Goal: Navigation & Orientation: Find specific page/section

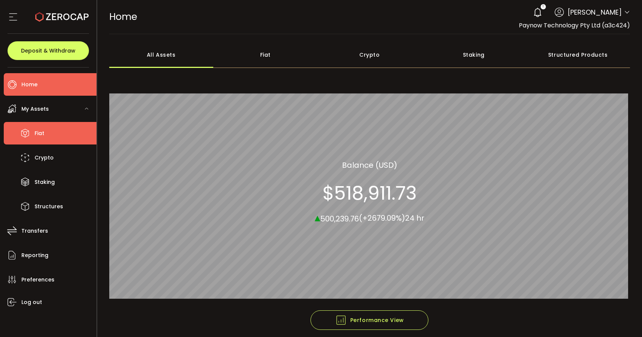
click at [46, 139] on li "Fiat" at bounding box center [50, 133] width 93 height 23
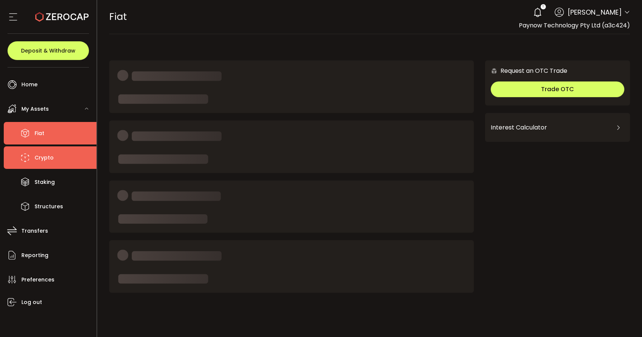
click at [47, 155] on span "Crypto" at bounding box center [44, 157] width 19 height 11
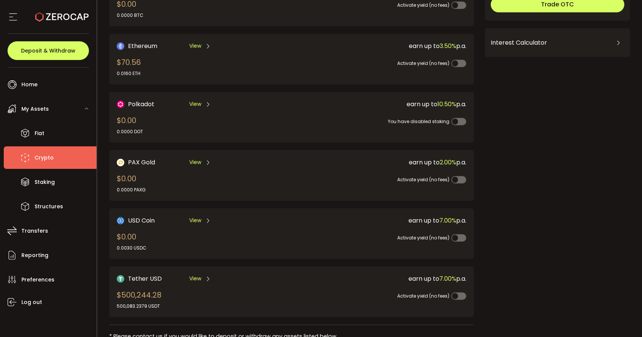
scroll to position [87, 0]
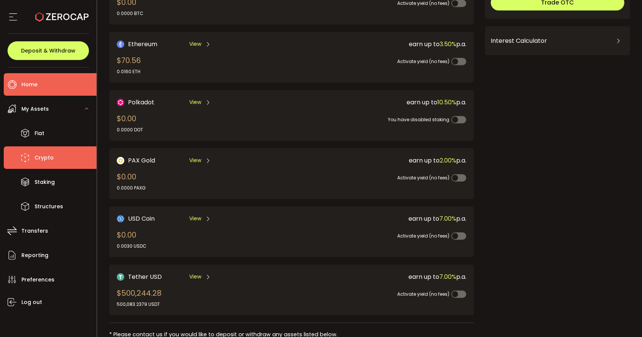
click at [50, 90] on li "Home" at bounding box center [50, 84] width 93 height 23
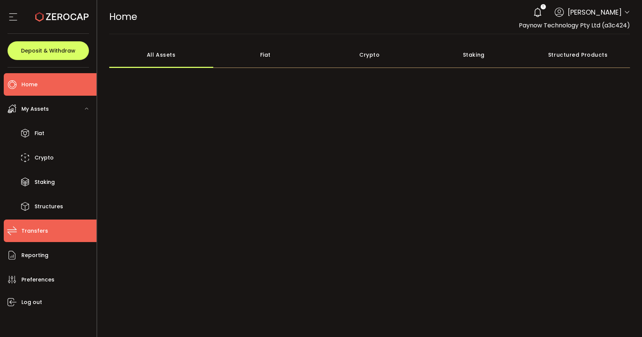
click at [57, 233] on li "Transfers" at bounding box center [50, 231] width 93 height 23
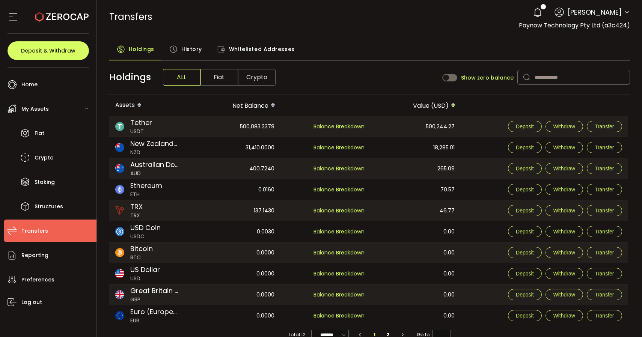
click at [186, 51] on span "History" at bounding box center [191, 49] width 21 height 15
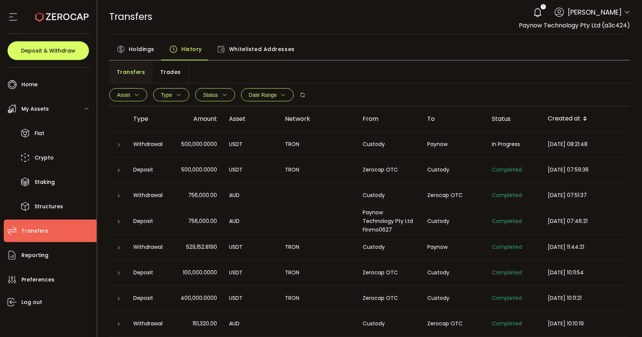
click at [171, 73] on span "Trades" at bounding box center [170, 72] width 21 height 15
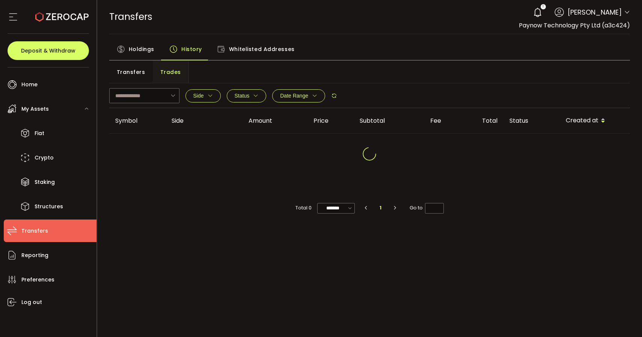
click at [139, 70] on span "Transfers" at bounding box center [131, 72] width 29 height 15
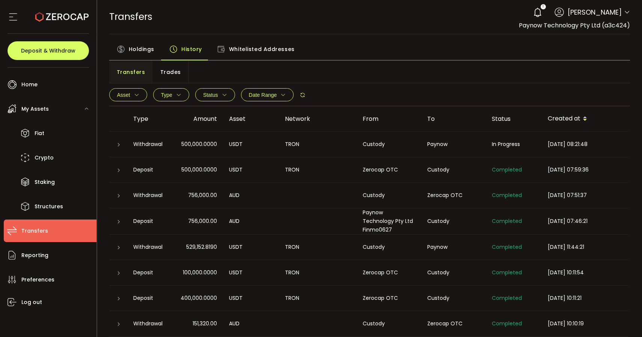
click at [118, 146] on icon at bounding box center [118, 145] width 5 height 5
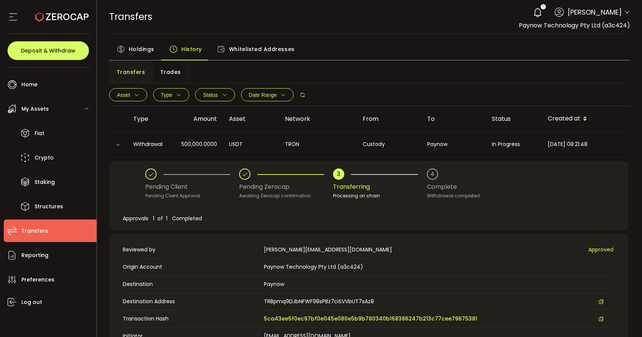
click at [118, 146] on icon at bounding box center [118, 145] width 5 height 5
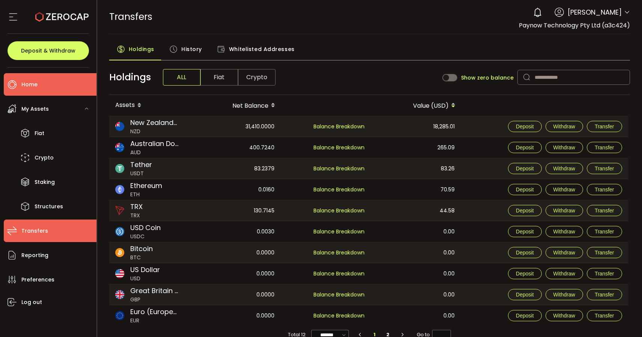
click at [38, 87] on li "Home" at bounding box center [50, 84] width 93 height 23
